Goal: Task Accomplishment & Management: Manage account settings

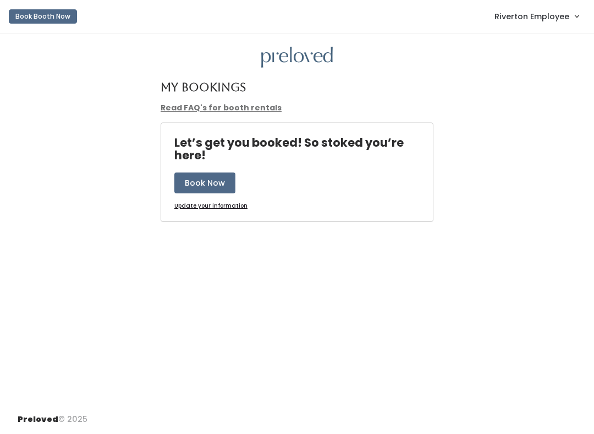
click at [547, 18] on span "Riverton Employee" at bounding box center [531, 16] width 75 height 12
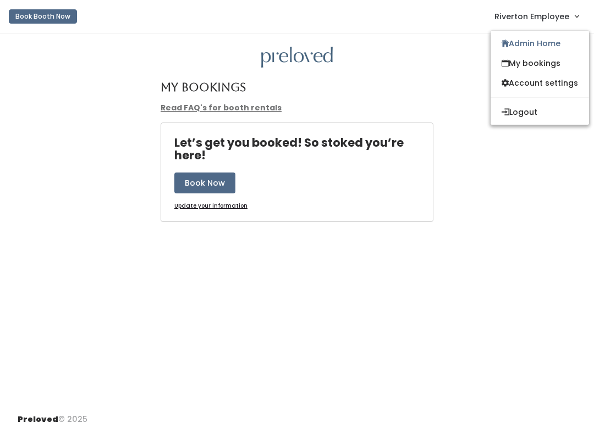
click at [540, 40] on link "Admin Home" at bounding box center [540, 44] width 98 height 20
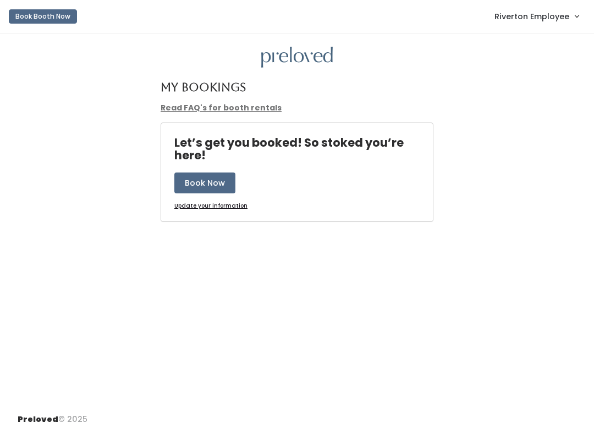
click at [542, 16] on span "Riverton Employee" at bounding box center [531, 16] width 75 height 12
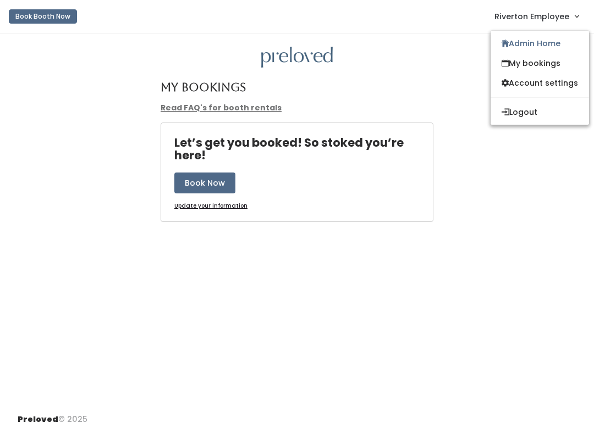
click at [543, 41] on link "Admin Home" at bounding box center [540, 44] width 98 height 20
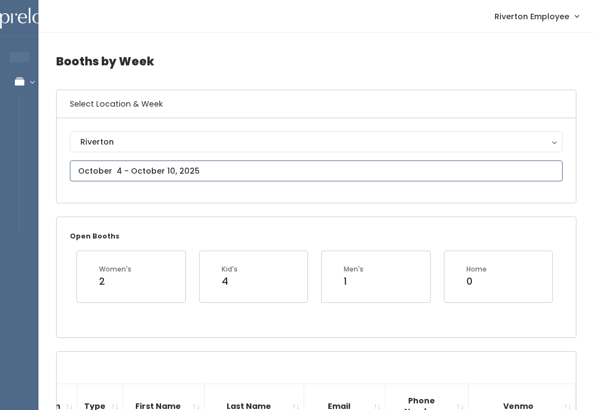
click at [191, 162] on input "text" at bounding box center [316, 171] width 493 height 21
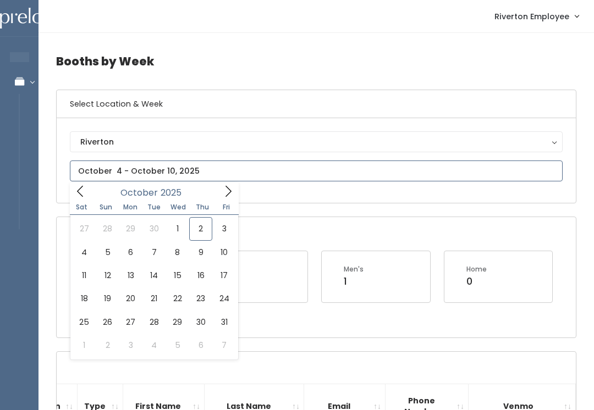
type input "October 4 to October 10"
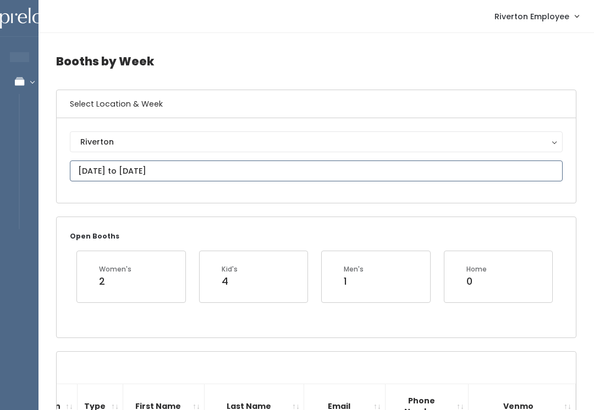
click at [316, 173] on input "October 4 to October 10" at bounding box center [316, 171] width 493 height 21
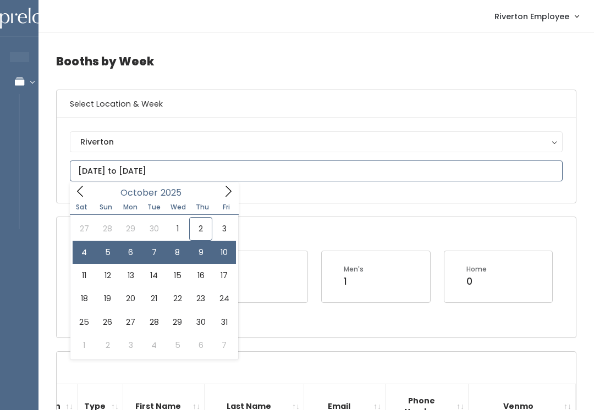
click at [277, 174] on input "October 4 to October 10" at bounding box center [316, 171] width 493 height 21
click at [273, 179] on input "October 4 to October 10" at bounding box center [316, 171] width 493 height 21
click at [233, 166] on input "October 4 to October 10" at bounding box center [316, 171] width 493 height 21
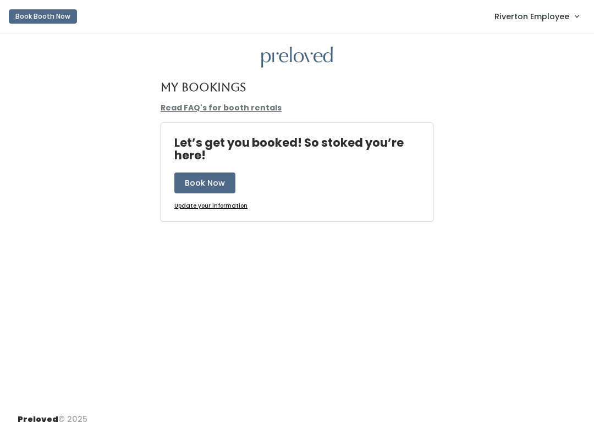
click at [565, 12] on span "Riverton Employee" at bounding box center [531, 16] width 75 height 12
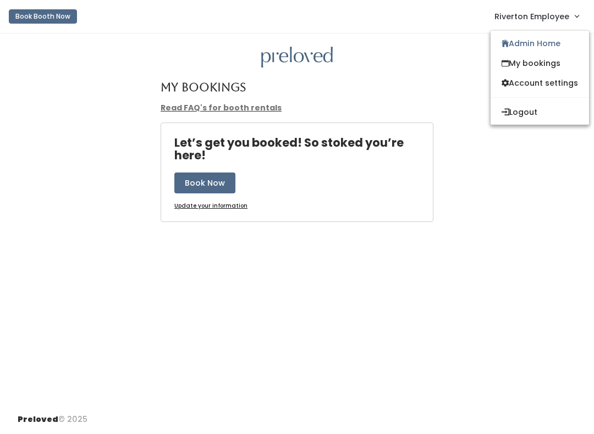
click at [549, 45] on link "Admin Home" at bounding box center [540, 44] width 98 height 20
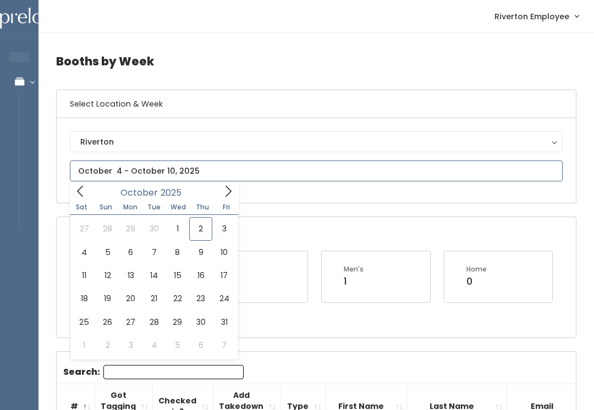
type input "[DATE] to [DATE]"
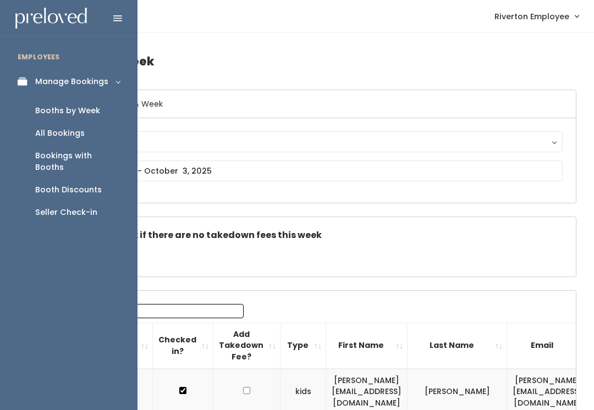
click at [90, 184] on div "Booth Discounts" at bounding box center [68, 190] width 67 height 12
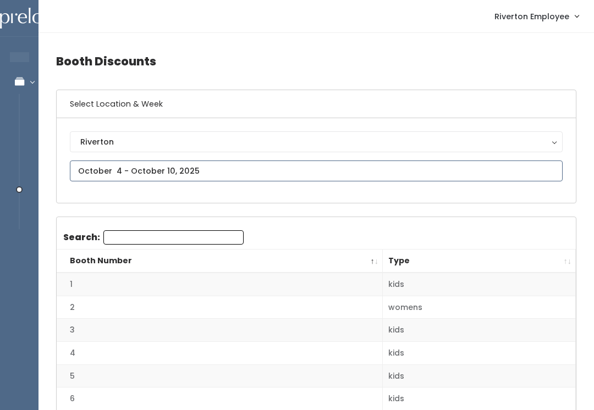
click at [205, 161] on input "text" at bounding box center [316, 171] width 493 height 21
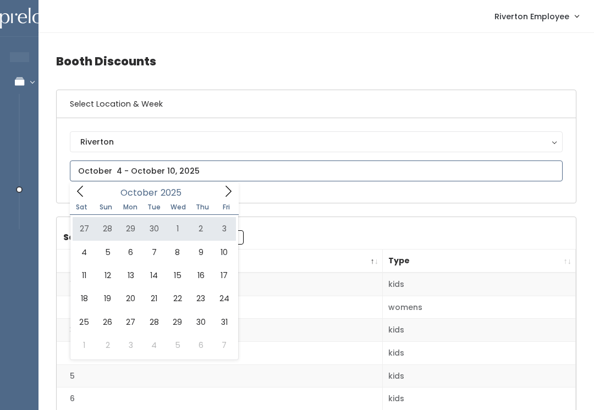
type input "September 27 to October 3"
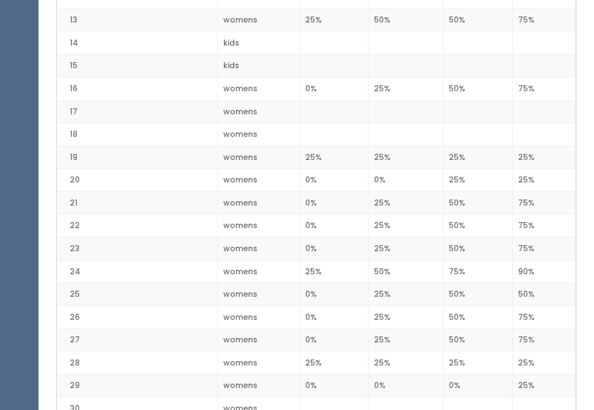
scroll to position [539, 0]
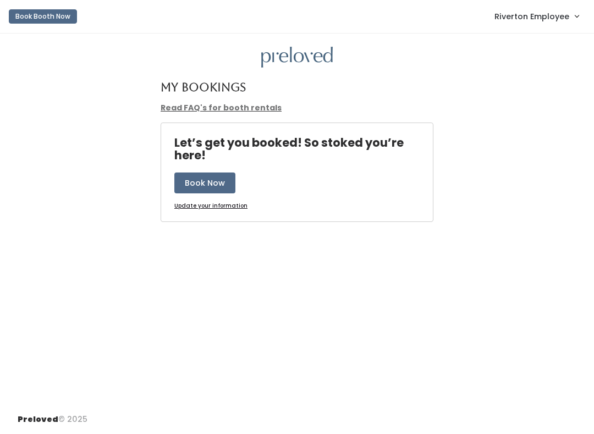
click at [548, 24] on link "Riverton Employee" at bounding box center [536, 16] width 106 height 24
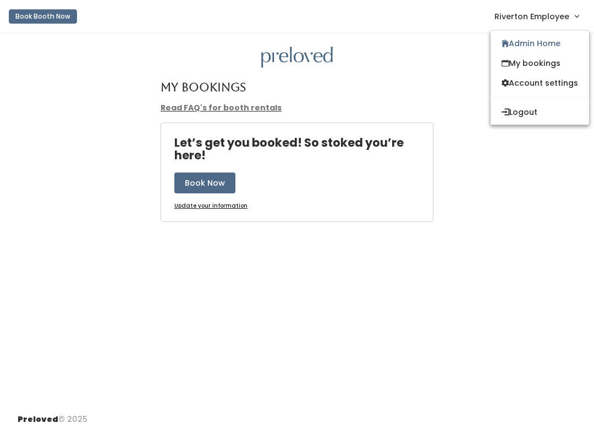
click at [557, 40] on link "Admin Home" at bounding box center [540, 44] width 98 height 20
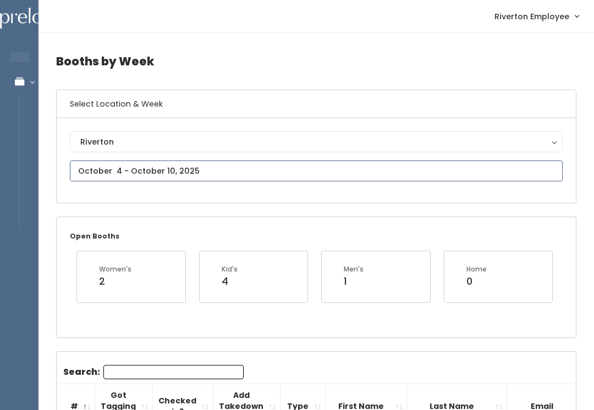
click at [233, 169] on input "text" at bounding box center [316, 171] width 493 height 21
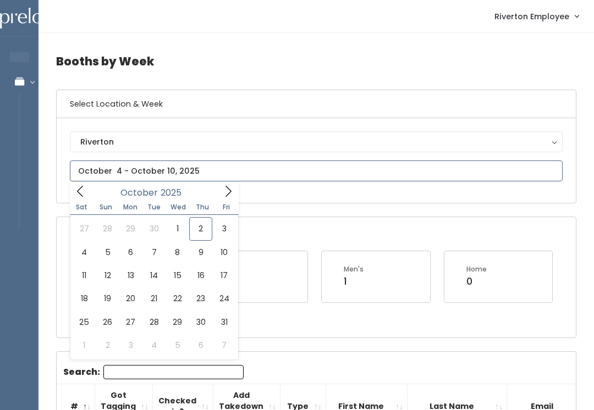
type input "September 27 to October 3"
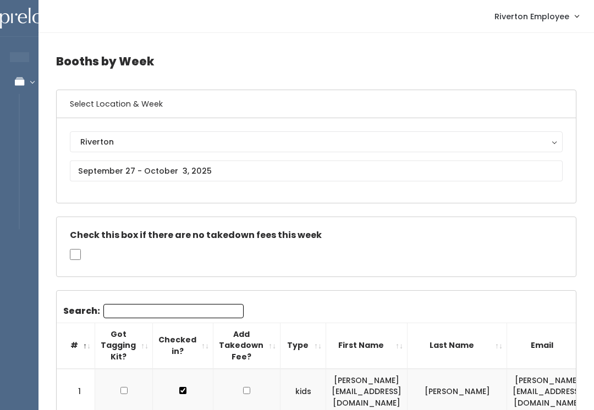
click at [136, 312] on input "Search:" at bounding box center [173, 311] width 140 height 14
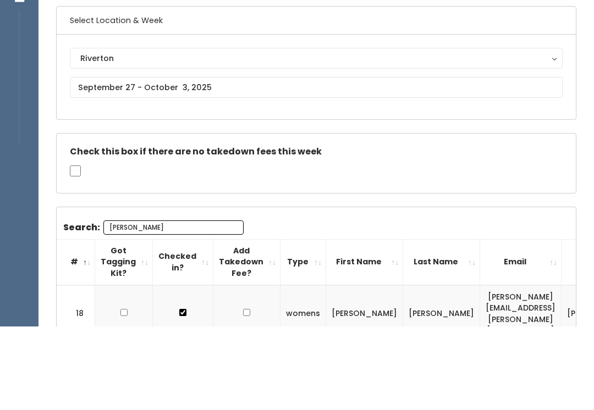
type input "Laur"
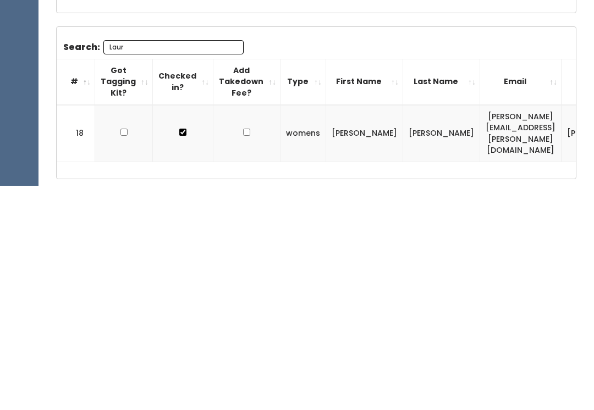
scroll to position [84, 0]
